Goal: Share content: Share content

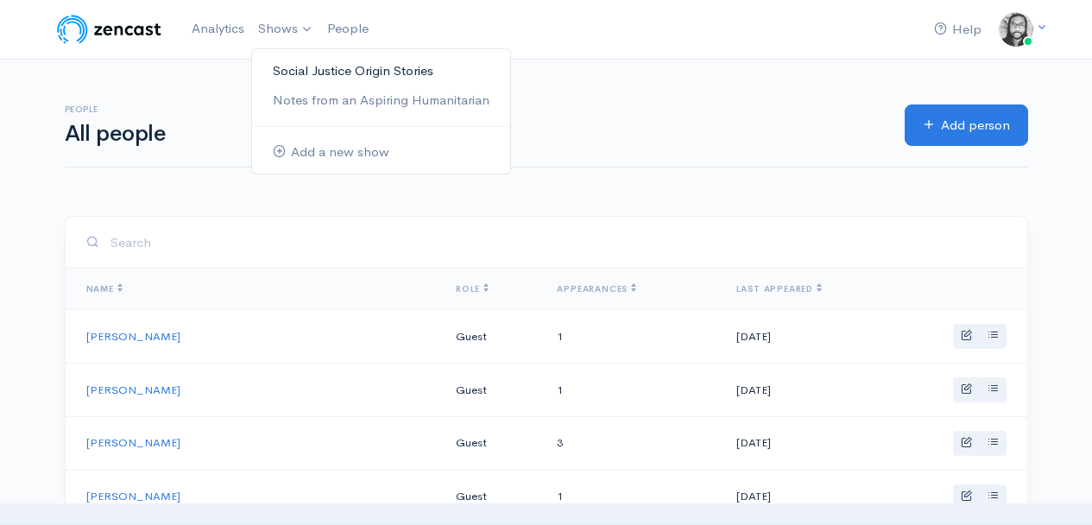
click at [289, 66] on link "Social Justice Origin Stories" at bounding box center [381, 71] width 258 height 30
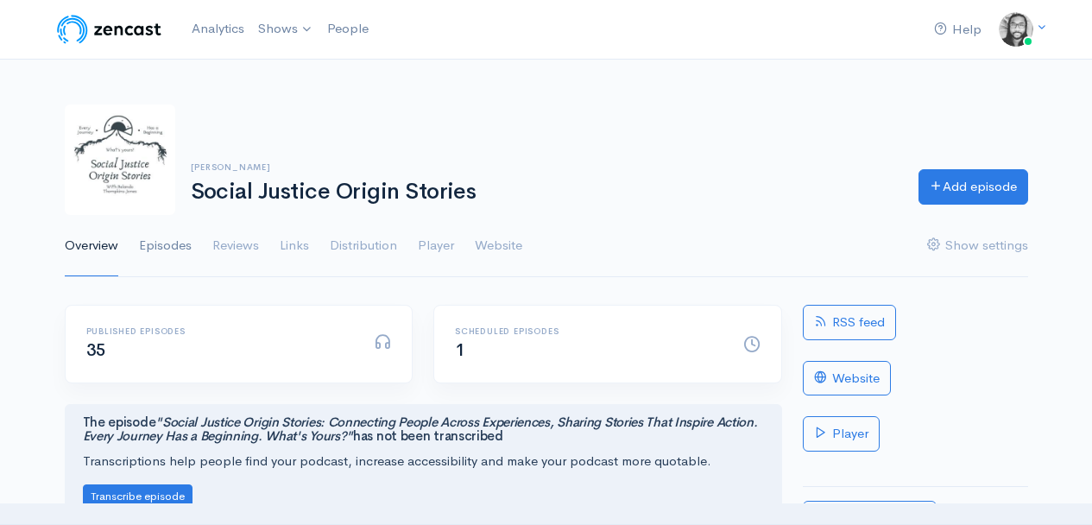
click at [161, 251] on link "Episodes" at bounding box center [165, 246] width 53 height 62
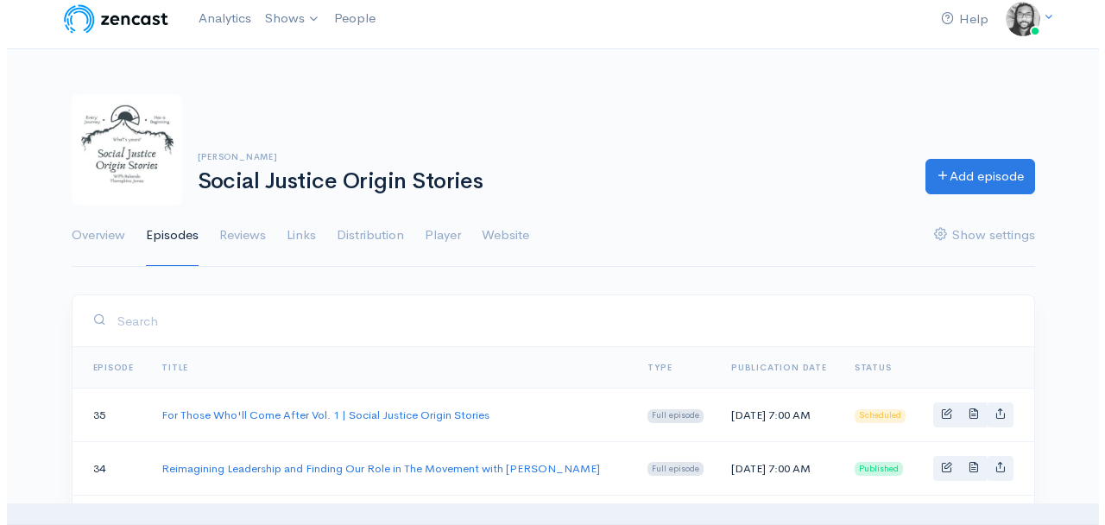
scroll to position [22, 0]
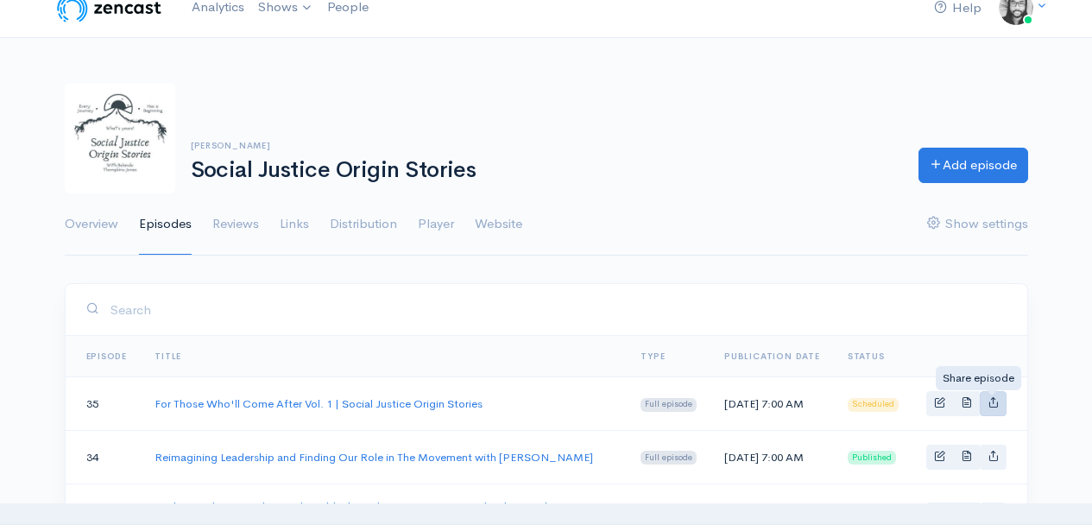
click at [989, 406] on icon "Basic example" at bounding box center [992, 401] width 11 height 11
type input "[URL][DOMAIN_NAME]"
type input "<iframe src='[URL][DOMAIN_NAME]' width='100%' height='190' frameborder='0' scro…"
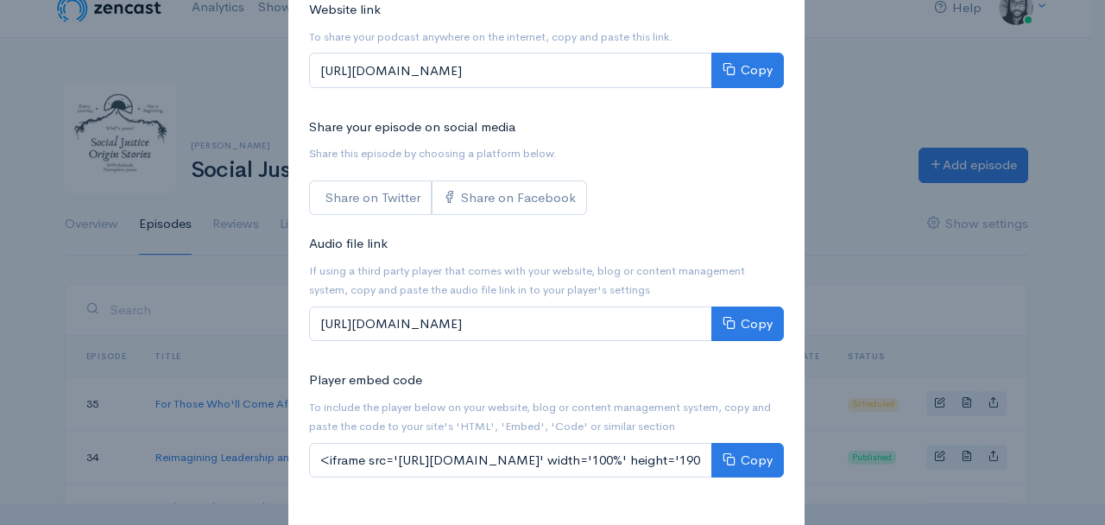
scroll to position [183, 0]
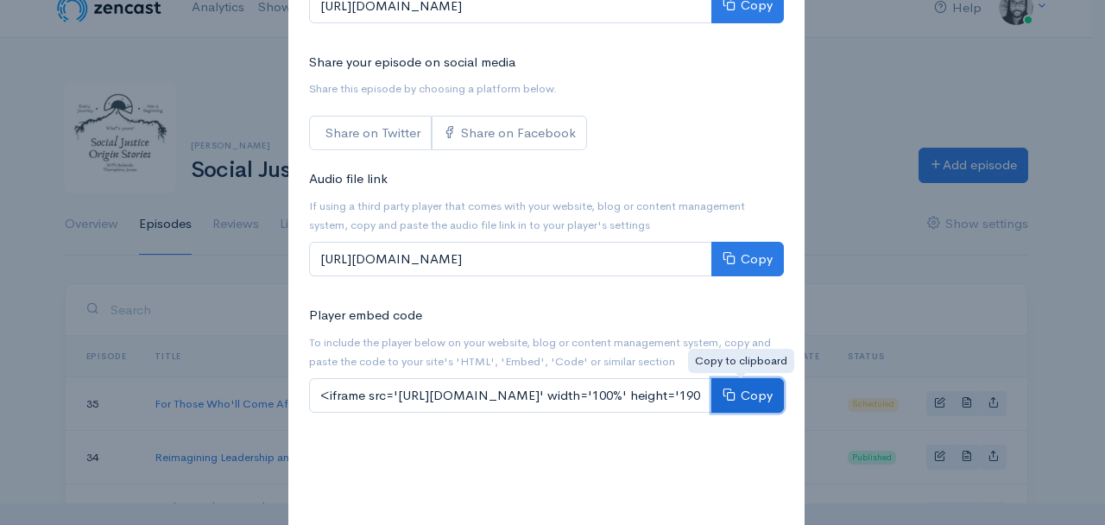
click at [744, 393] on button "Copy" at bounding box center [747, 395] width 73 height 35
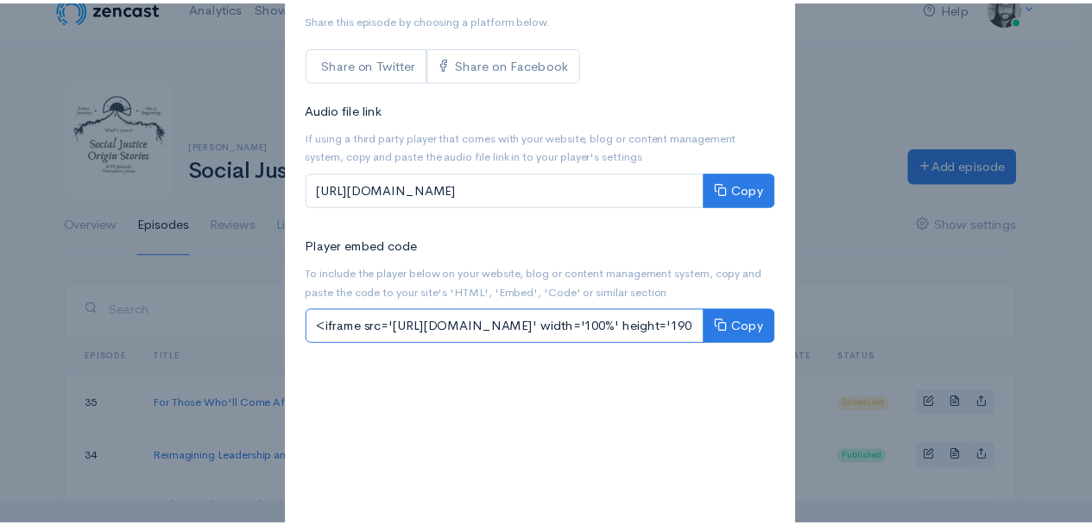
scroll to position [158, 0]
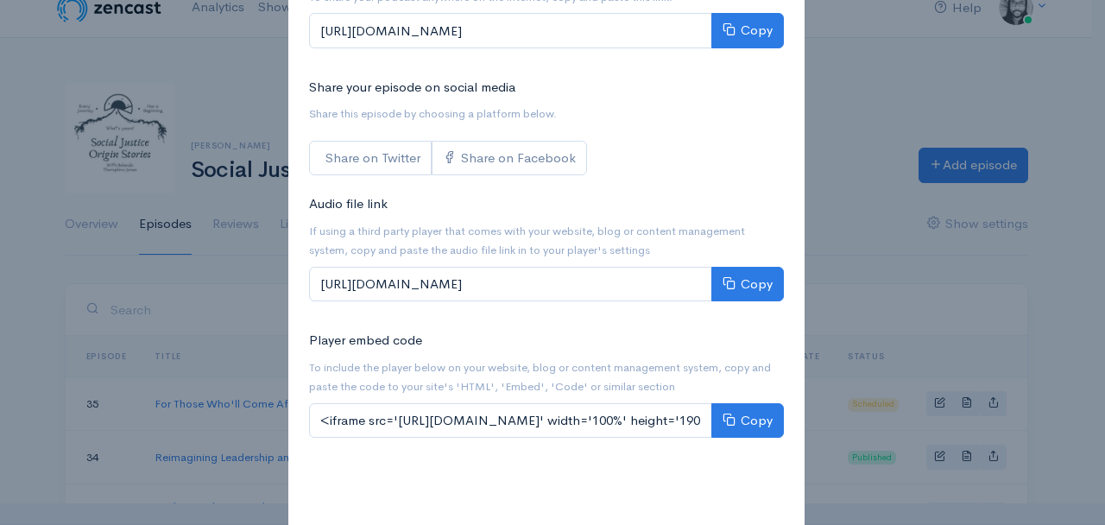
click at [880, 104] on div "Share For Those Who'll Come After Vol. 1 | Social Justice Origin Stories × Webs…" at bounding box center [552, 262] width 1105 height 525
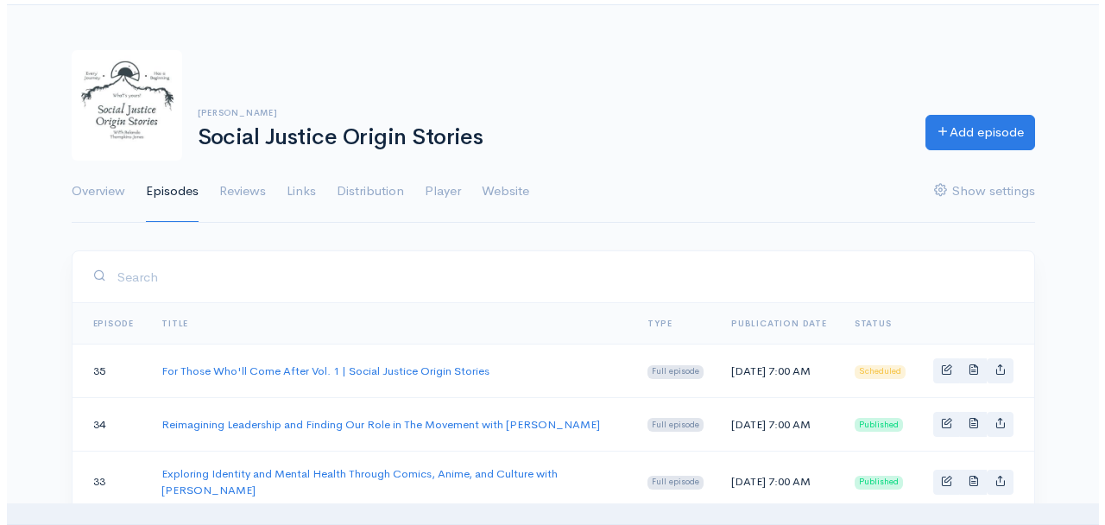
scroll to position [66, 0]
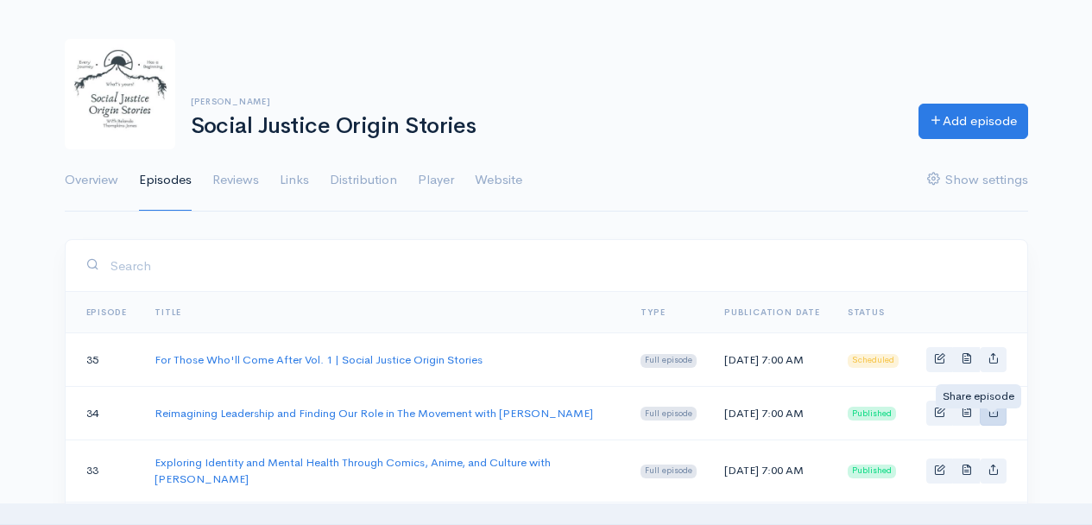
click at [991, 417] on icon "Basic example" at bounding box center [992, 411] width 11 height 11
type input "[URL][DOMAIN_NAME]"
type input "<iframe src='[URL][DOMAIN_NAME]' width='100%' height='190' frameborder='0' scro…"
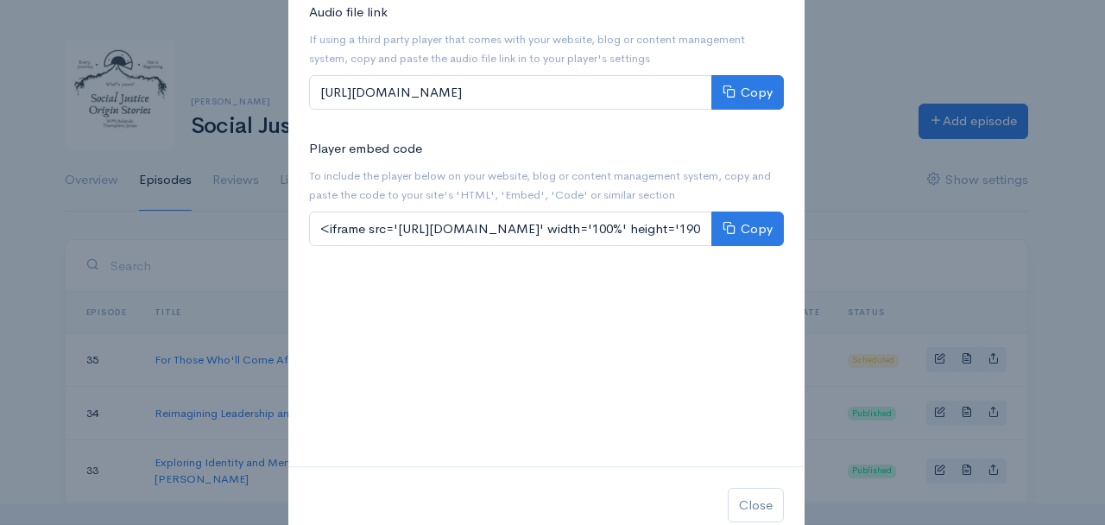
scroll to position [393, 0]
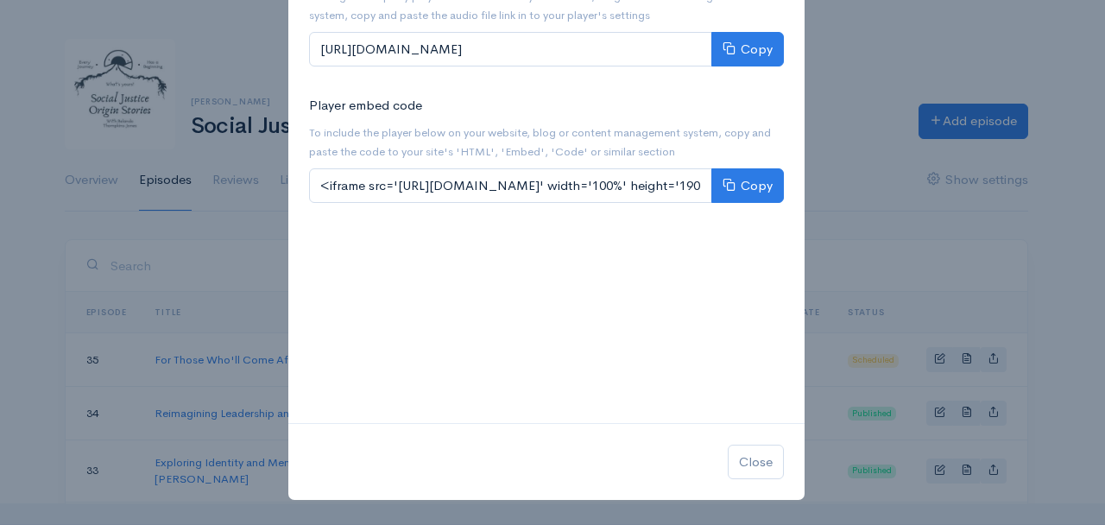
click at [755, 115] on div "Player embed code To include the player below on your website, blog or content …" at bounding box center [546, 239] width 495 height 287
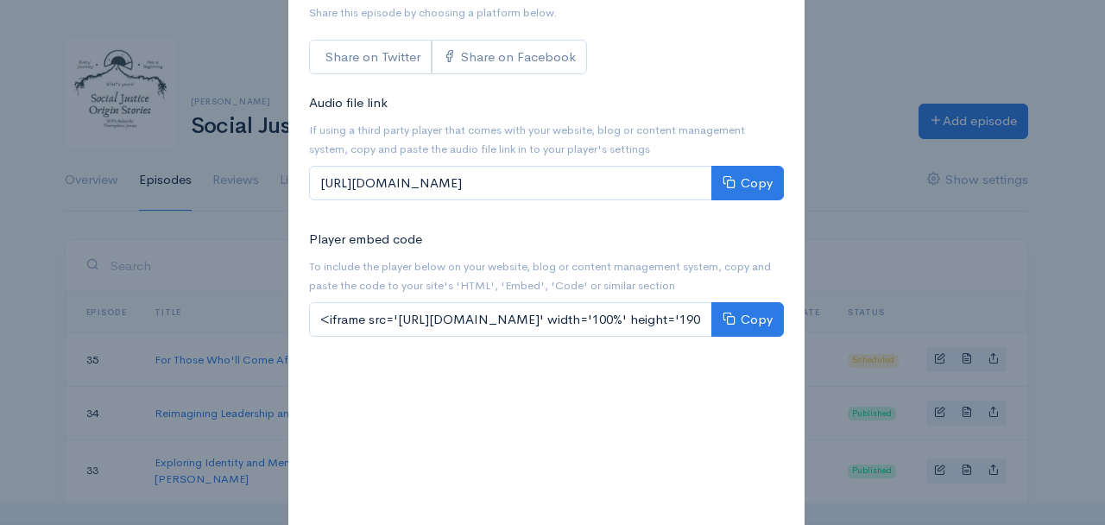
scroll to position [281, 0]
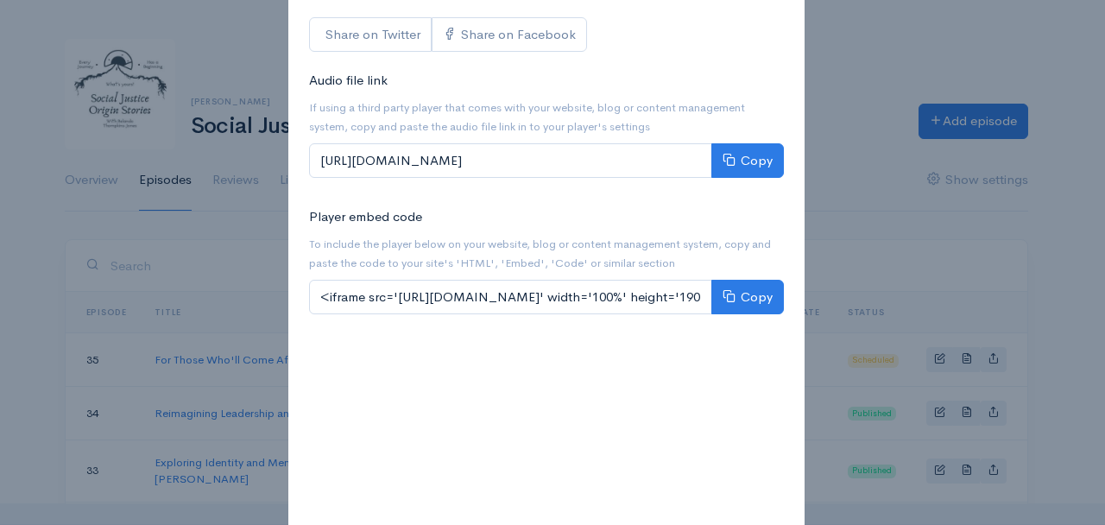
click at [788, 328] on div "Website link To share your podcast anywhere on the internet, copy and paste thi…" at bounding box center [546, 175] width 516 height 718
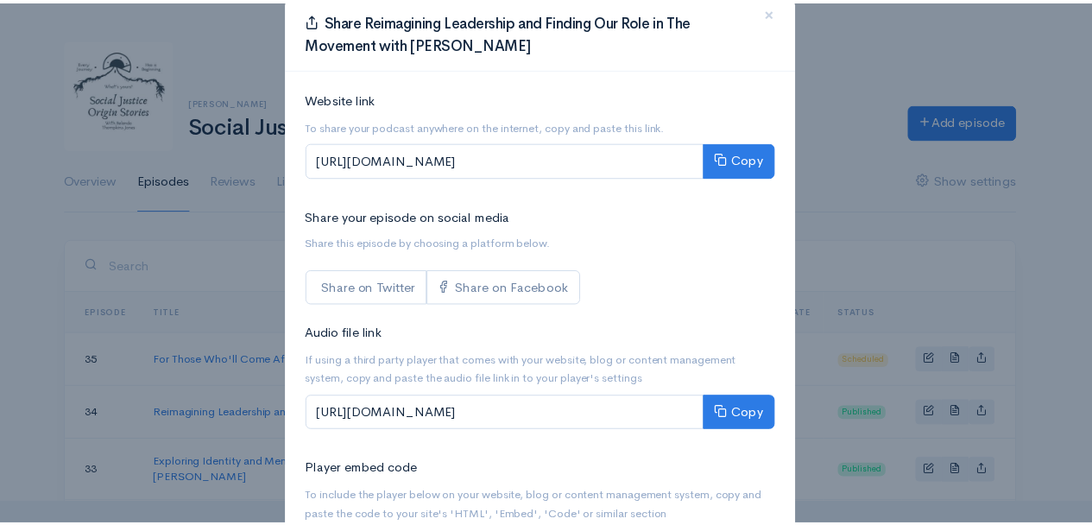
scroll to position [0, 0]
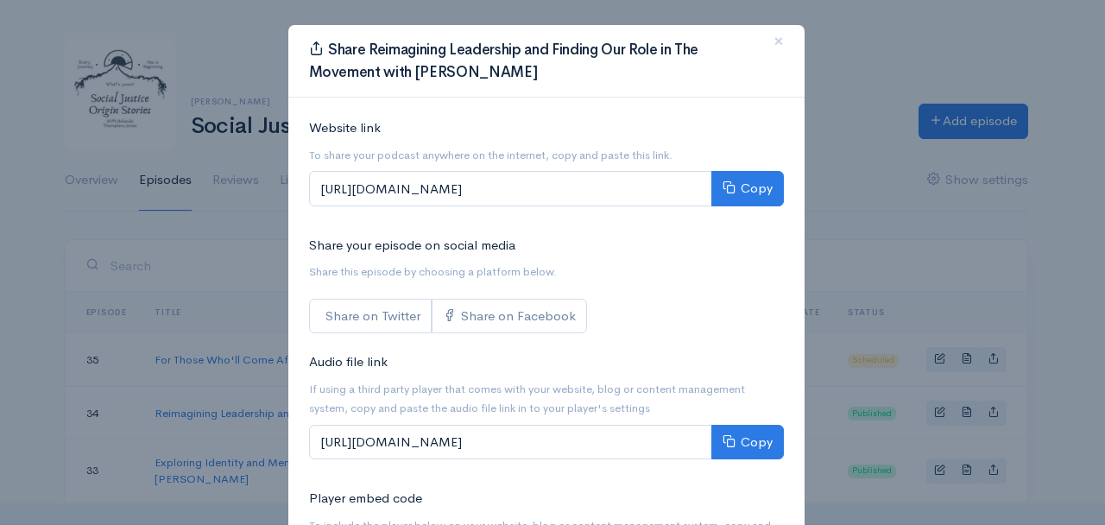
click at [848, 163] on div "Share Reimagining Leadership and Finding Our Role in The Movement with [PERSON_…" at bounding box center [552, 262] width 1105 height 525
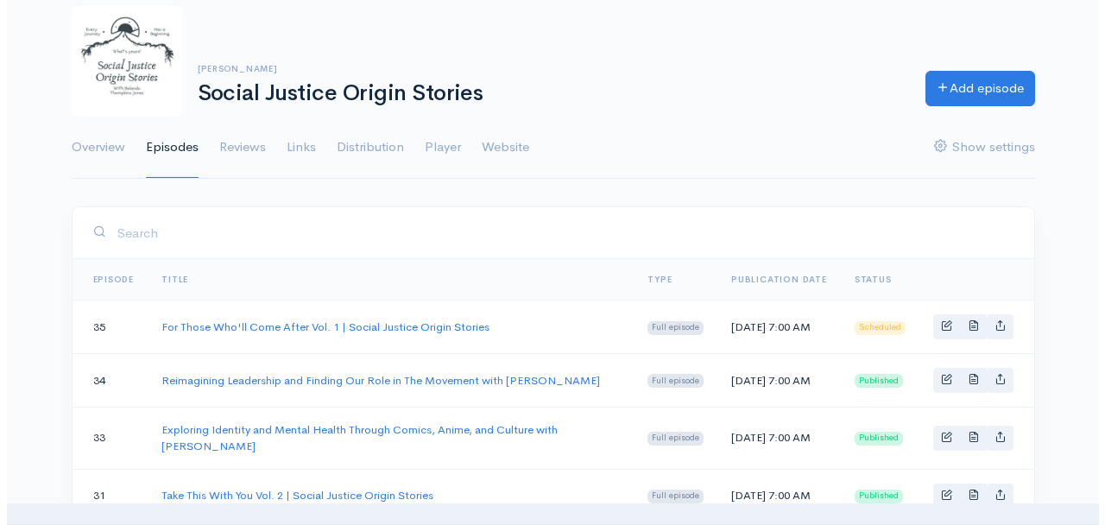
scroll to position [363, 0]
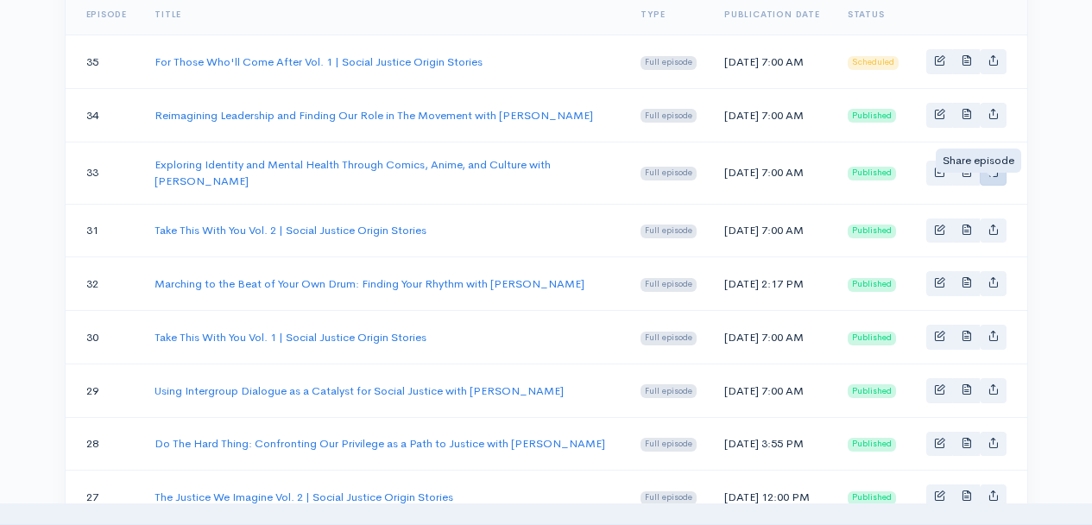
click at [994, 177] on icon "Basic example" at bounding box center [992, 171] width 11 height 11
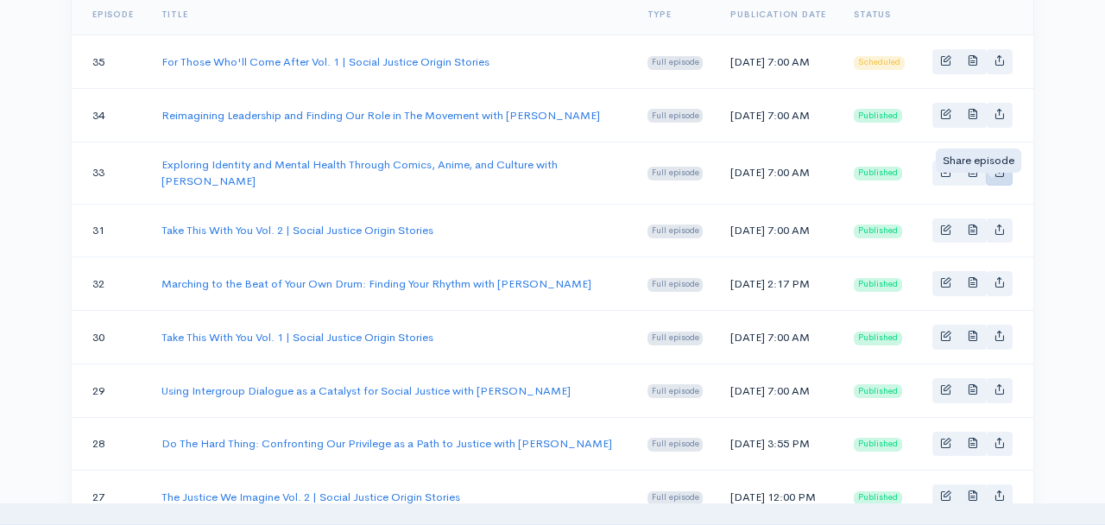
type input "[URL][DOMAIN_NAME]"
type input "<iframe src='[URL][DOMAIN_NAME]' width='100%' height='190' frameborder='0' scro…"
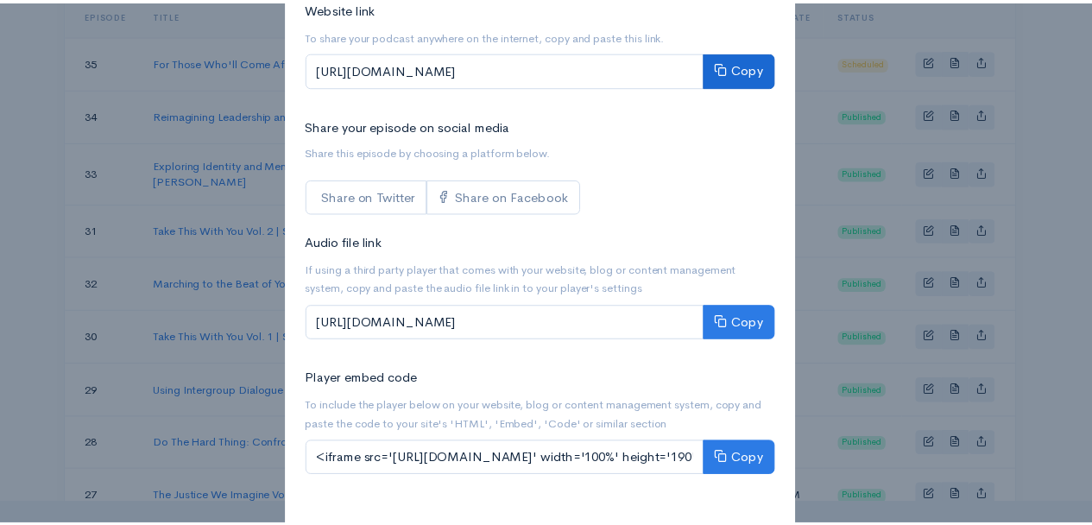
scroll to position [0, 0]
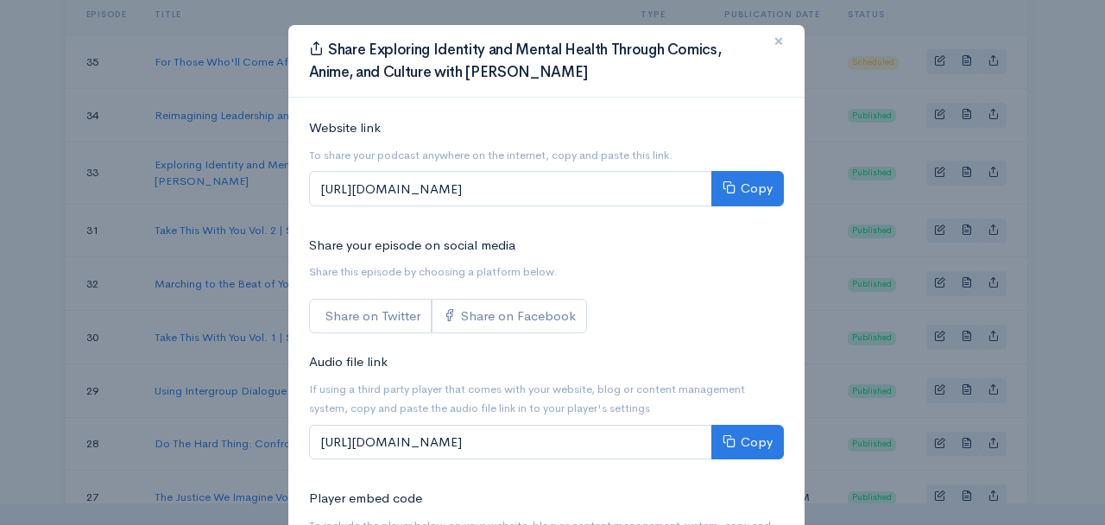
click at [773, 41] on span "×" at bounding box center [778, 40] width 10 height 25
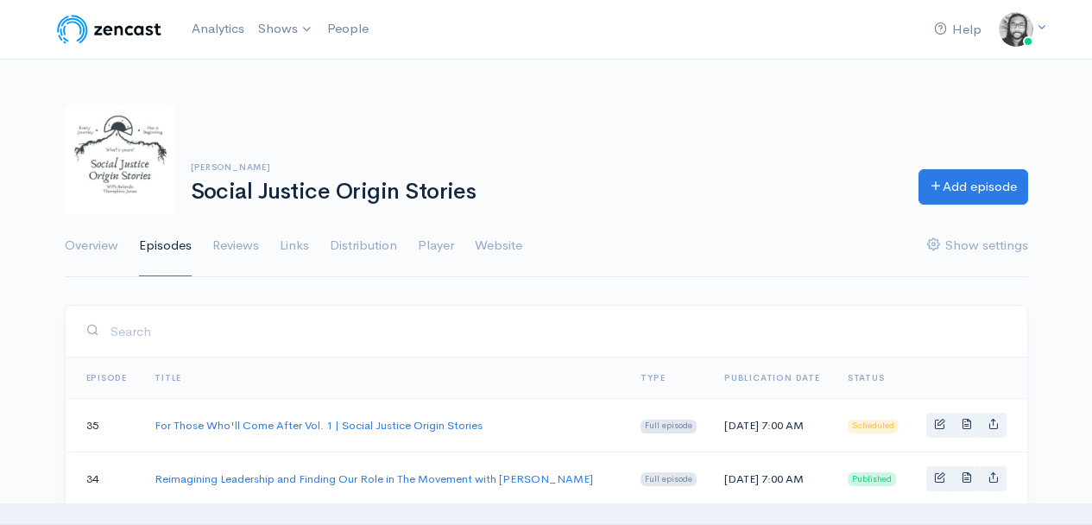
click at [1044, 111] on div "[PERSON_NAME] Social Justice Origin Stories Add episode Overview Episodes Revie…" at bounding box center [546, 181] width 1092 height 194
